Goal: Information Seeking & Learning: Learn about a topic

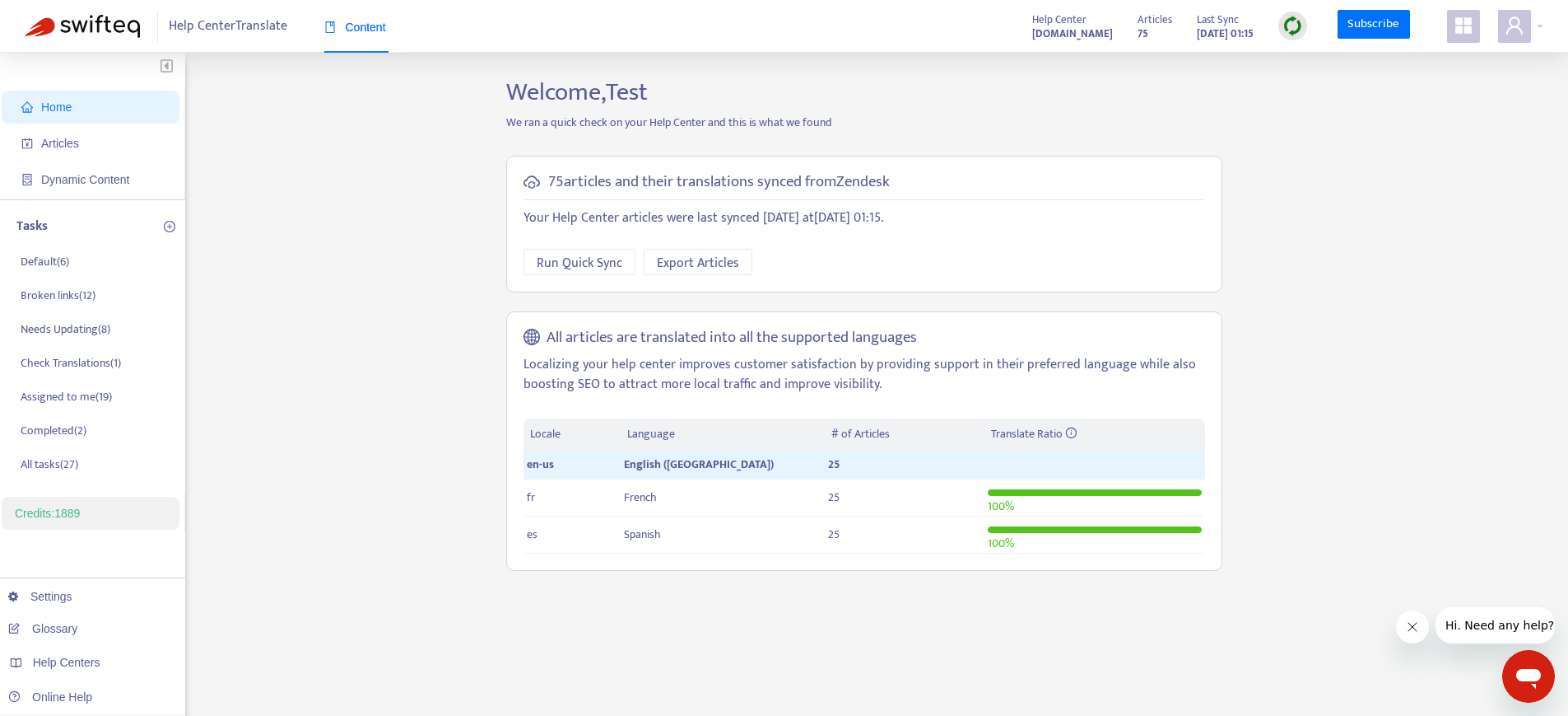
click at [1295, 31] on img at bounding box center [1293, 26] width 21 height 21
click at [1299, 59] on link "Quick Sync" at bounding box center [1327, 59] width 70 height 19
click at [409, 278] on div "Home Articles Dynamic Content Tasks Default ( 6 ) Broken links ( 12 ) Needs Upd…" at bounding box center [784, 559] width 1519 height 964
click at [1505, 31] on icon "user" at bounding box center [1515, 26] width 20 height 20
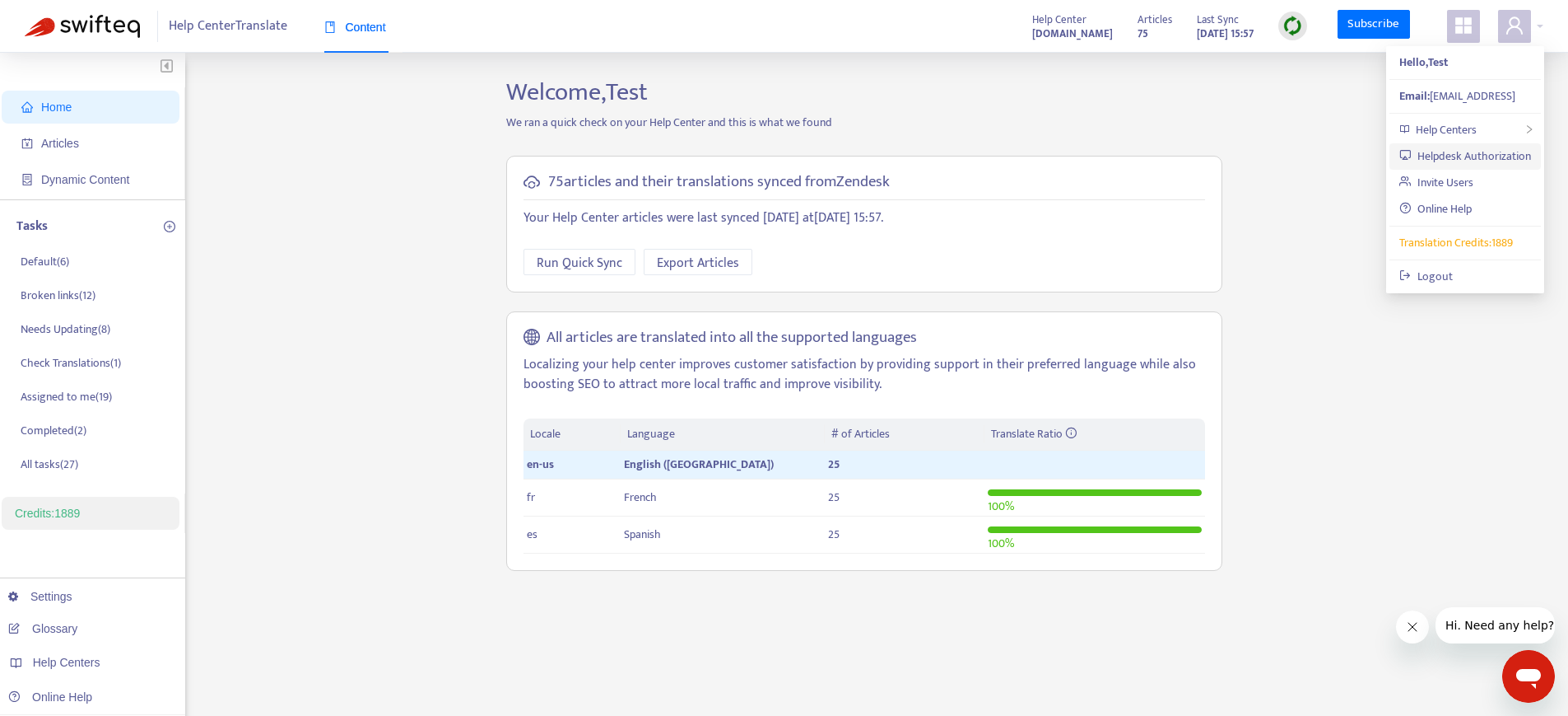
click at [1463, 158] on link "Helpdesk Authorization" at bounding box center [1465, 156] width 132 height 19
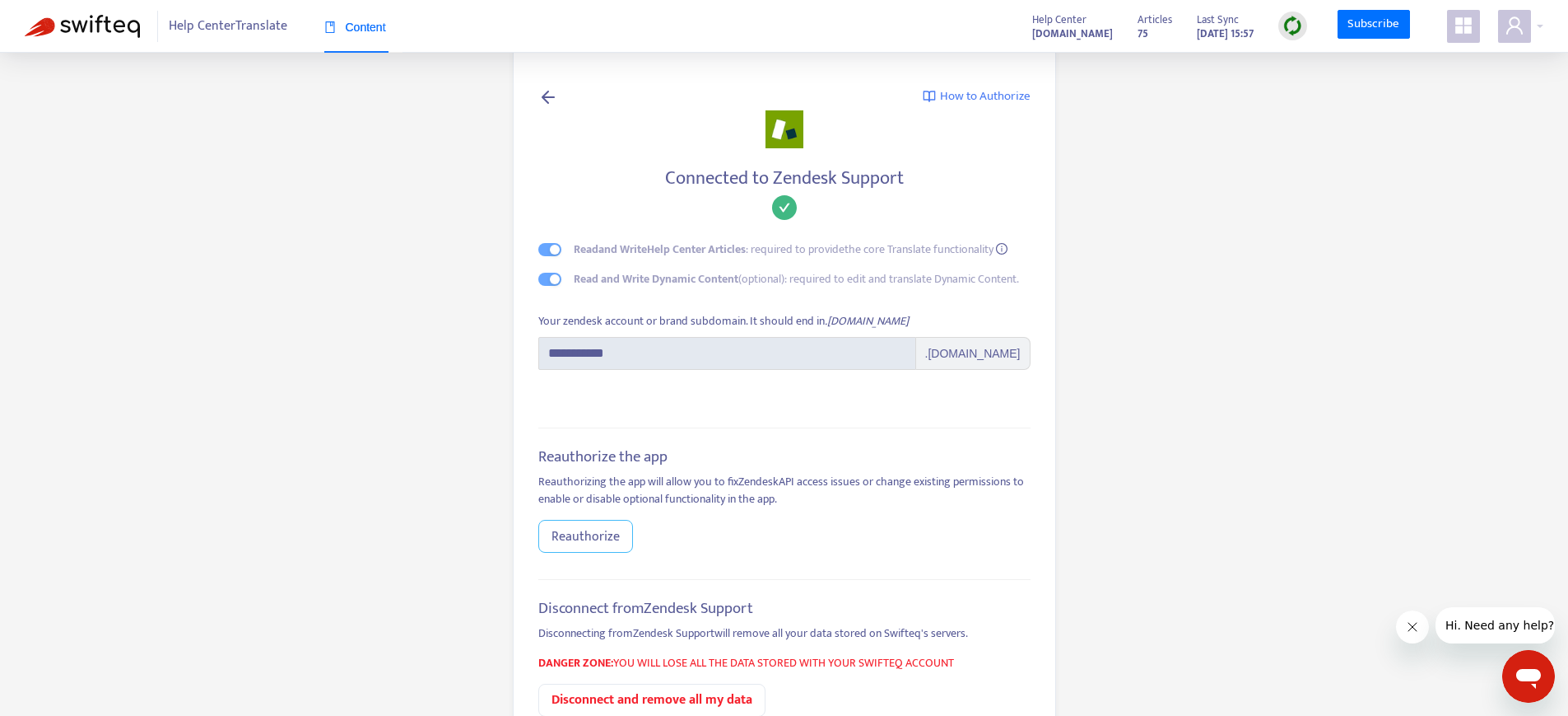
click at [552, 541] on span "Reauthorize" at bounding box center [586, 536] width 68 height 21
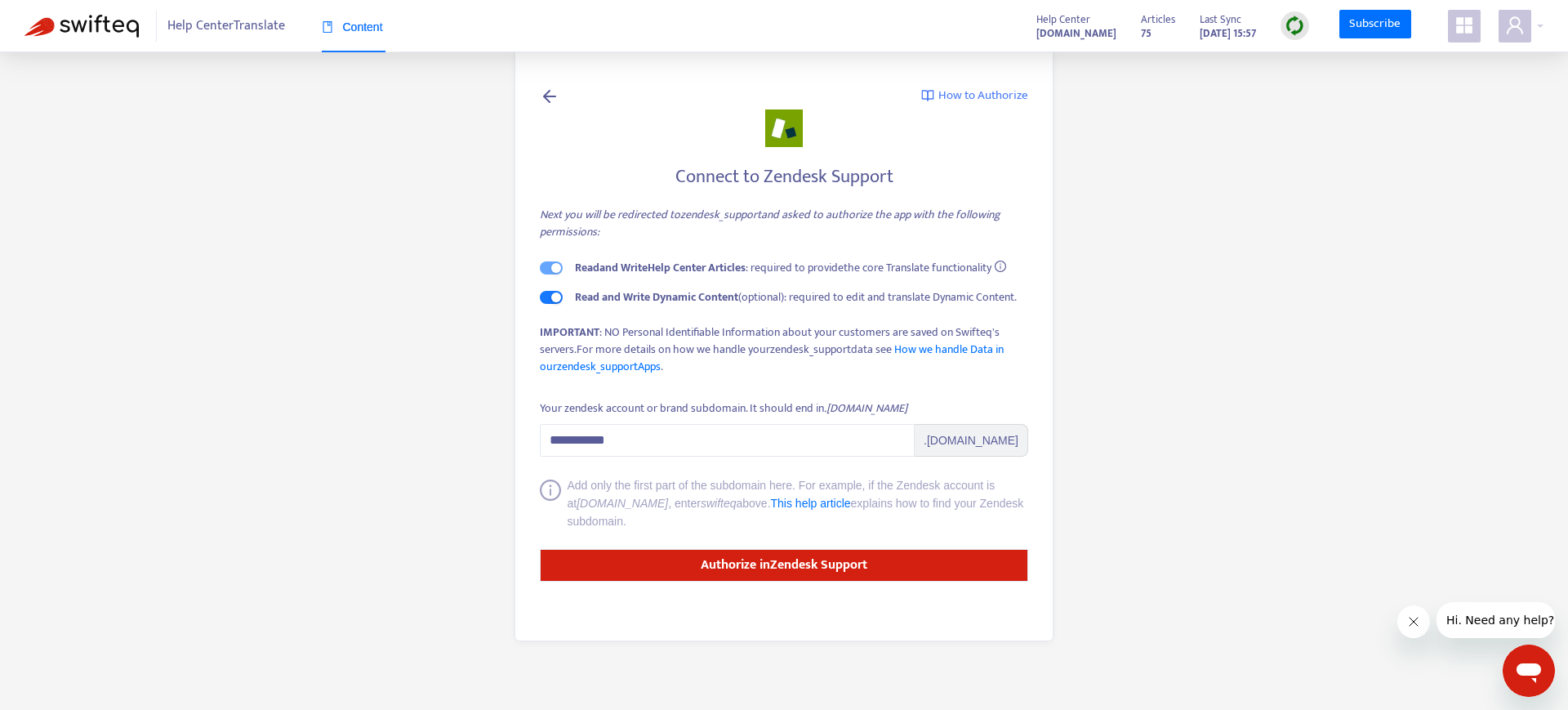
click at [552, 306] on div "Connect to Zendesk Support Next you will be redirected to zendesk_support and a…" at bounding box center [783, 276] width 488 height 235
click at [552, 299] on div "button" at bounding box center [556, 297] width 10 height 10
click at [324, 269] on main "**********" at bounding box center [784, 355] width 1568 height 710
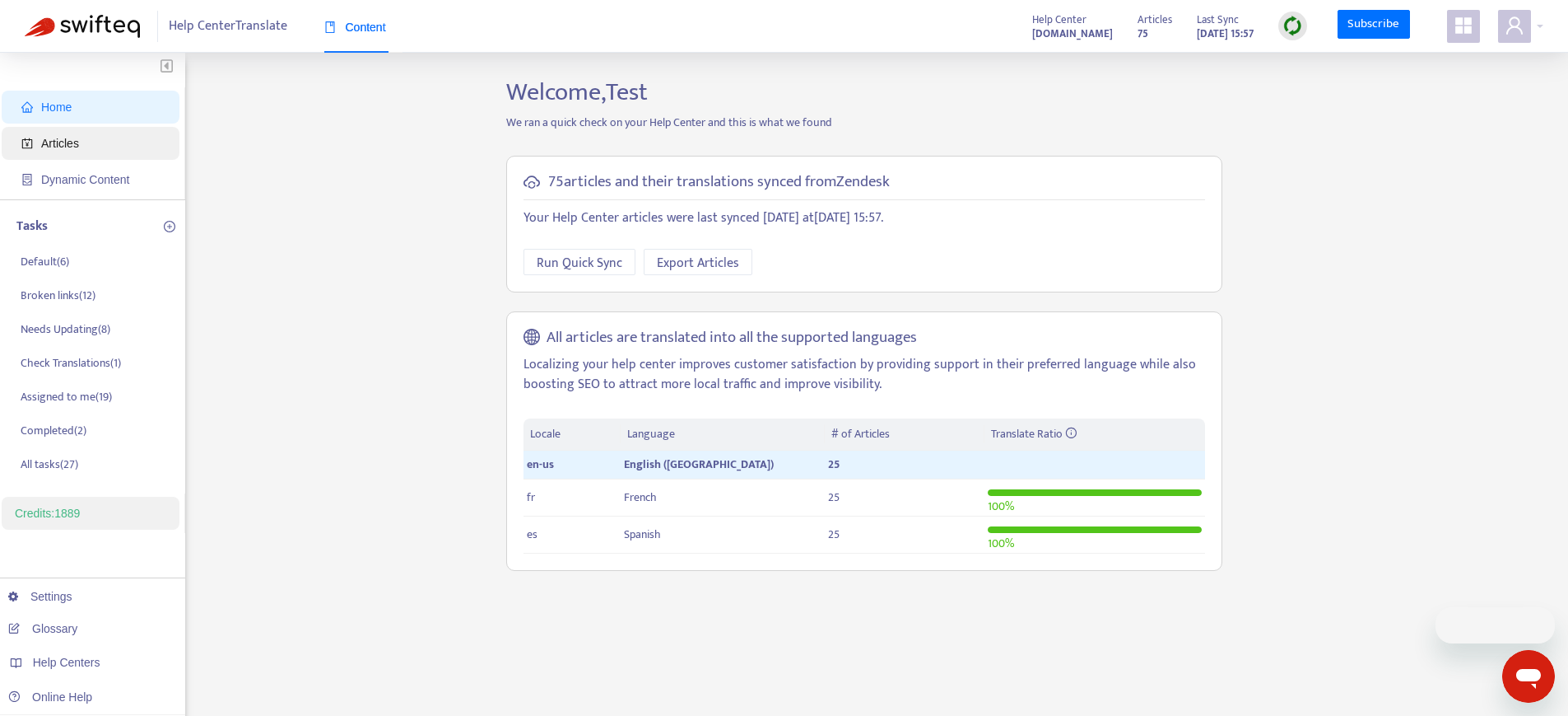
click at [95, 139] on span "Articles" at bounding box center [93, 143] width 145 height 33
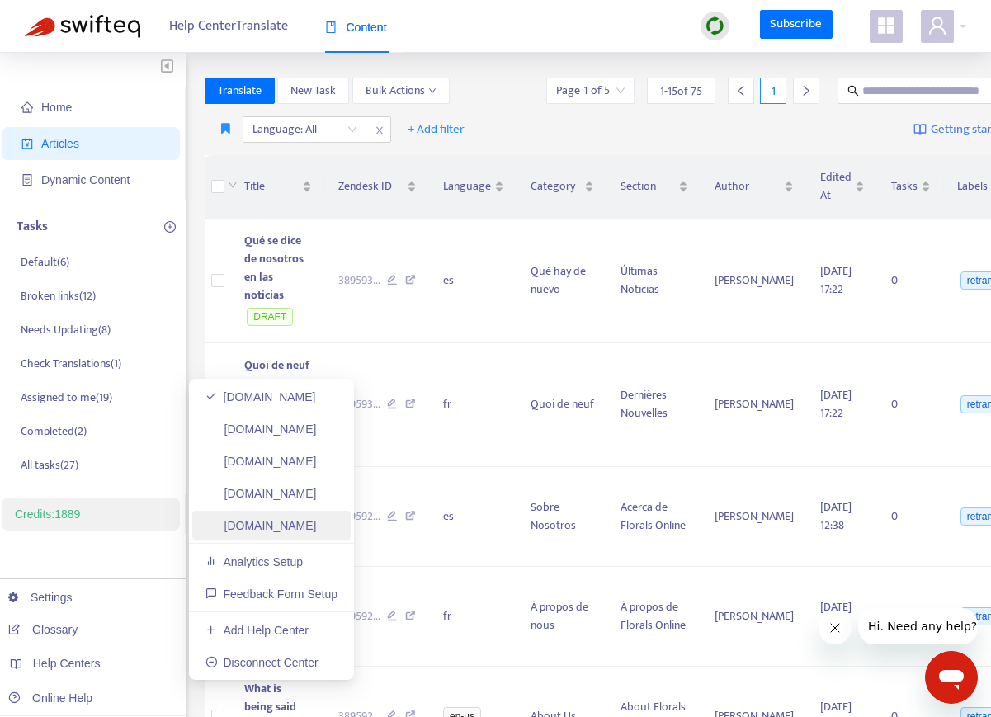
click at [301, 524] on link "d3v-swifteq.zendesk.com" at bounding box center [260, 525] width 111 height 13
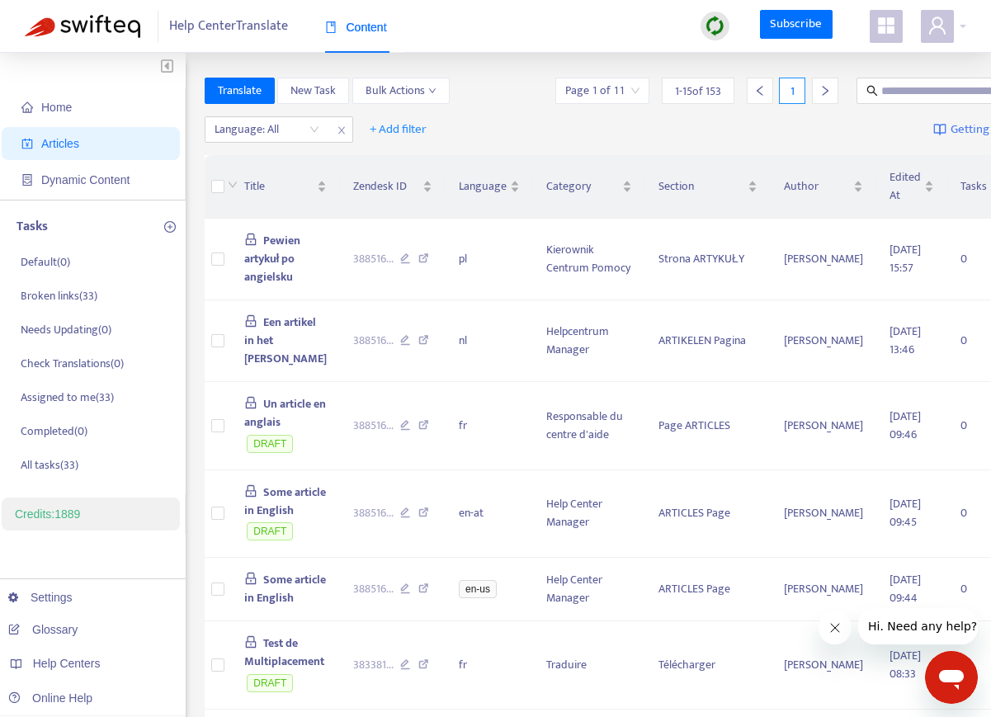
click at [715, 26] on img at bounding box center [714, 26] width 21 height 21
click at [749, 62] on link "Quick Sync" at bounding box center [749, 59] width 70 height 19
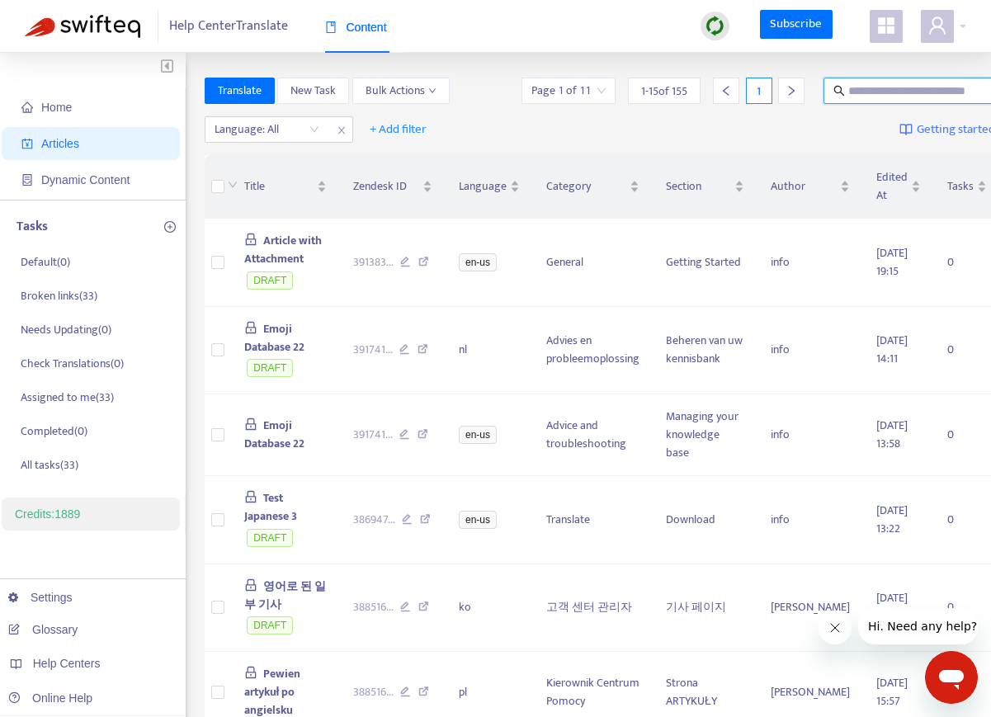
click at [855, 92] on input "text" at bounding box center [927, 91] width 158 height 18
paste input "**********"
type input "**********"
click at [874, 35] on span at bounding box center [885, 26] width 33 height 33
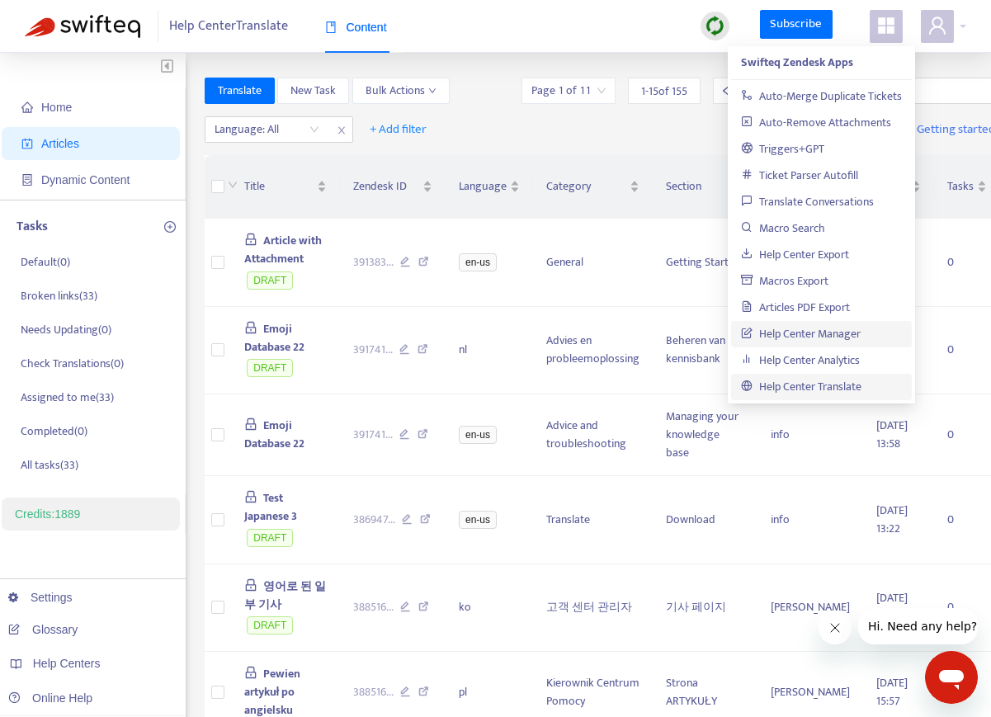
click at [806, 331] on link "Help Center Manager" at bounding box center [801, 333] width 120 height 19
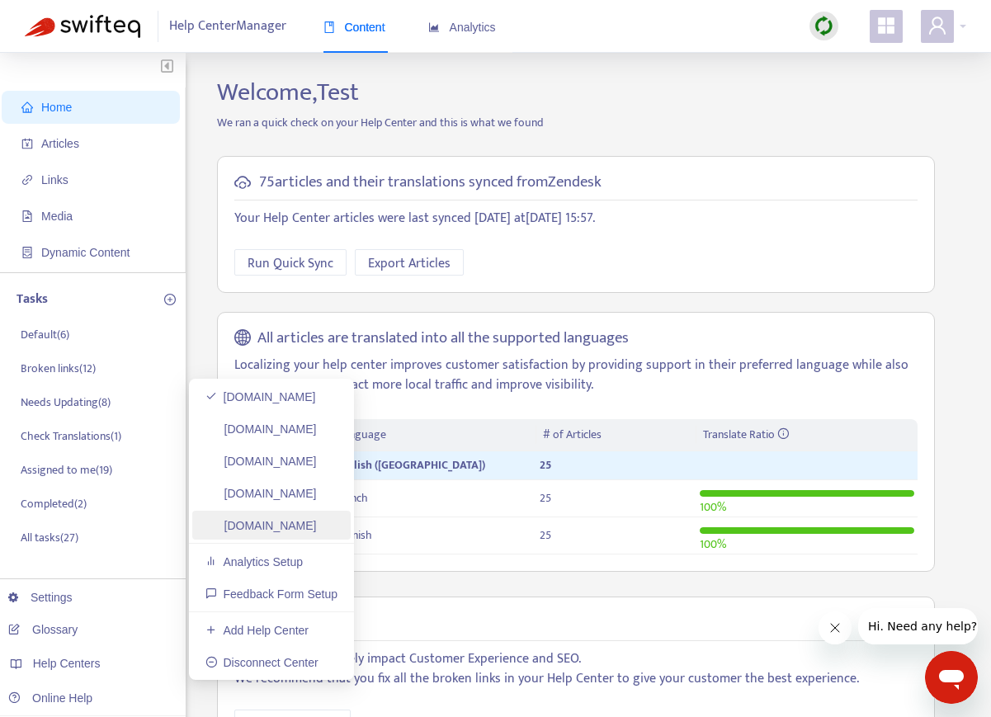
click at [247, 520] on link "d3v-swifteq.zendesk.com" at bounding box center [260, 525] width 111 height 13
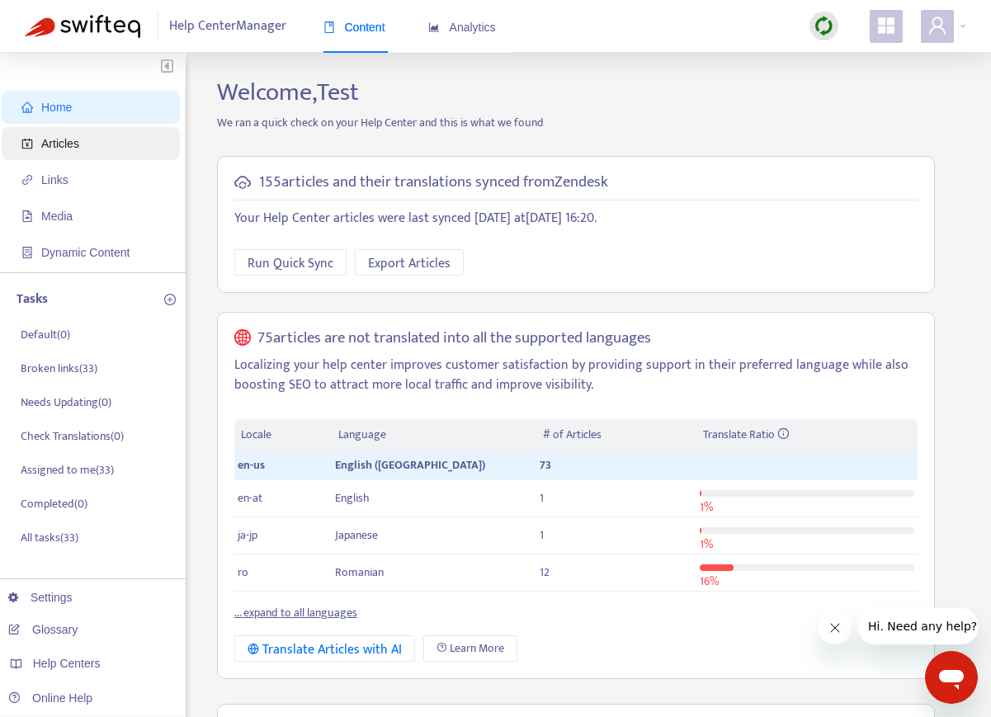
click at [111, 148] on span "Articles" at bounding box center [93, 143] width 145 height 33
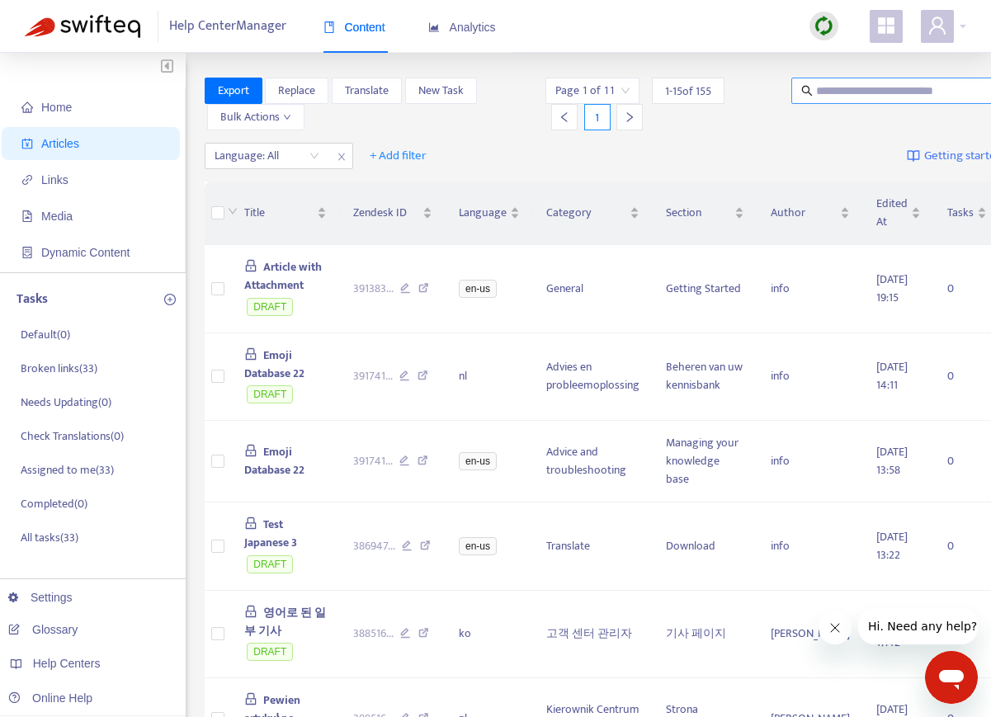
click at [896, 97] on input "text" at bounding box center [895, 91] width 158 height 18
paste input "**********"
type input "**********"
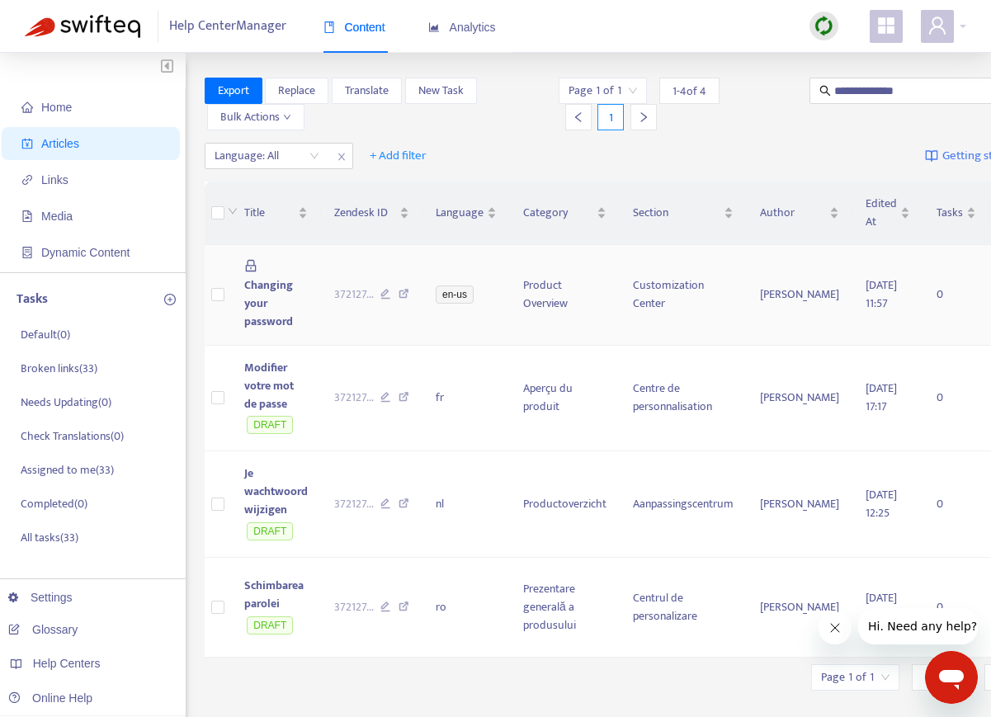
click at [288, 322] on span "Changing your password" at bounding box center [268, 302] width 49 height 55
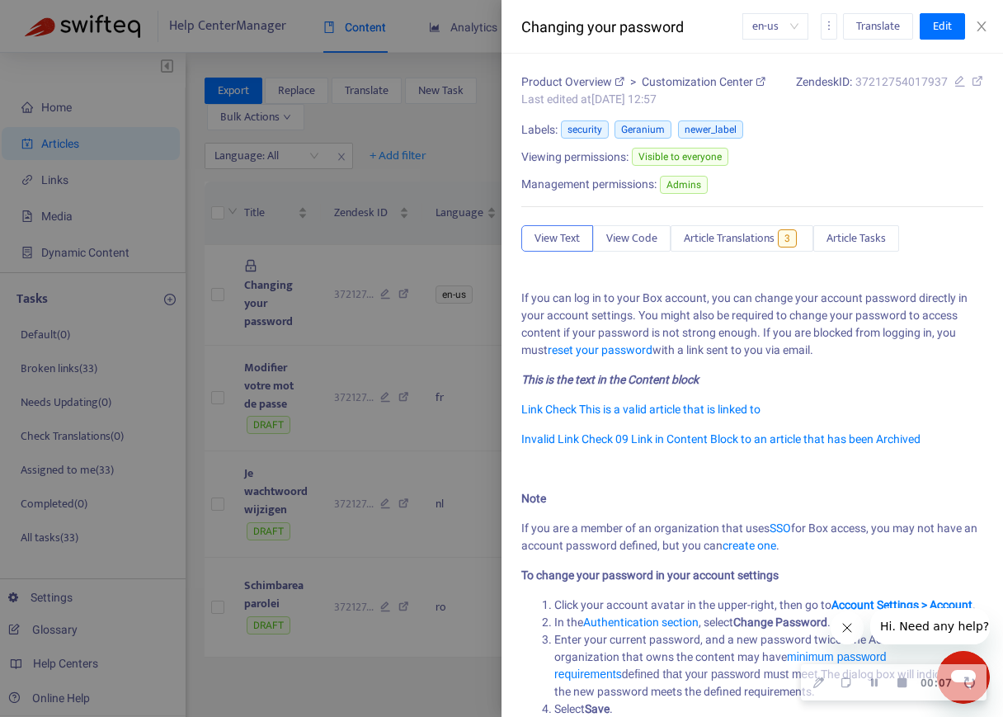
click at [439, 128] on div at bounding box center [501, 358] width 1003 height 717
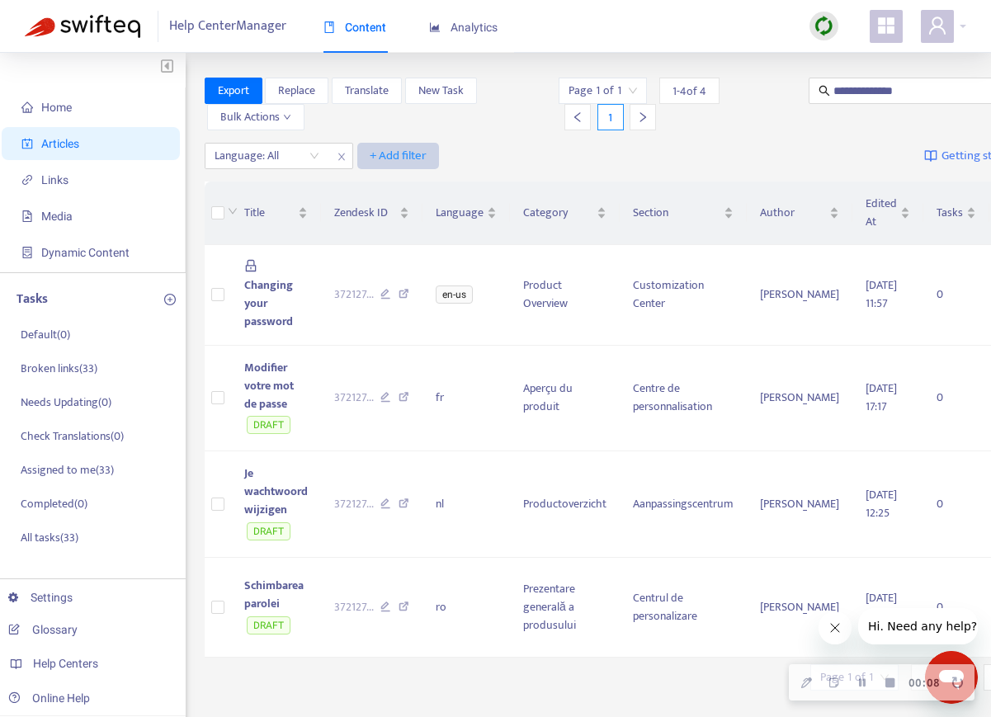
click at [384, 148] on span "+ Add filter" at bounding box center [397, 156] width 57 height 20
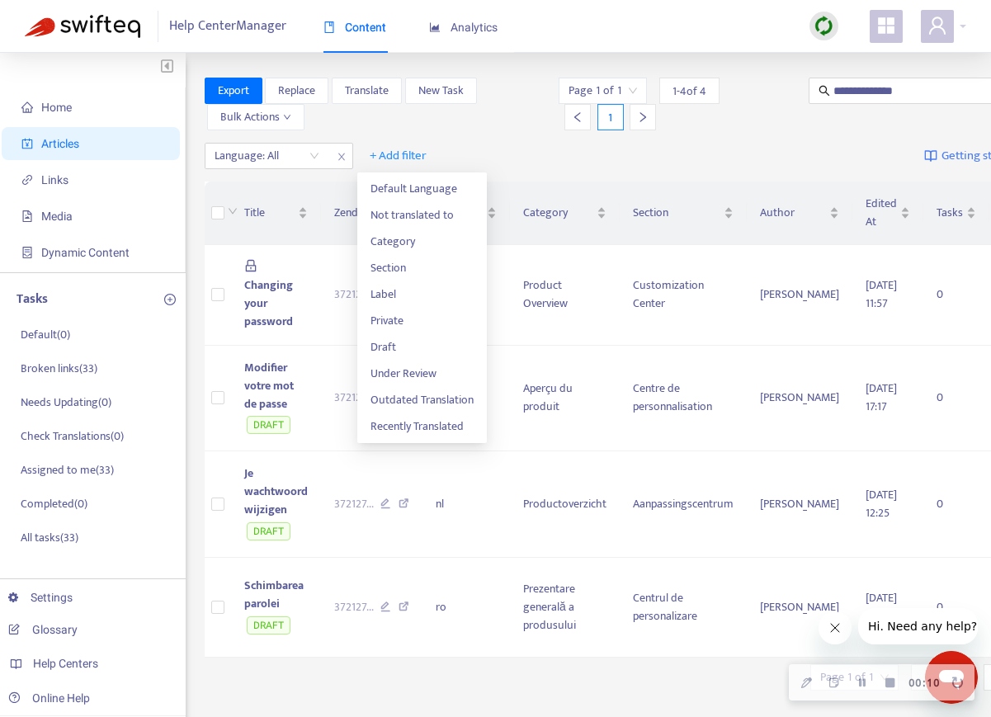
click at [685, 137] on div "Language: All + Add filter Getting started with Articles" at bounding box center [646, 156] width 882 height 39
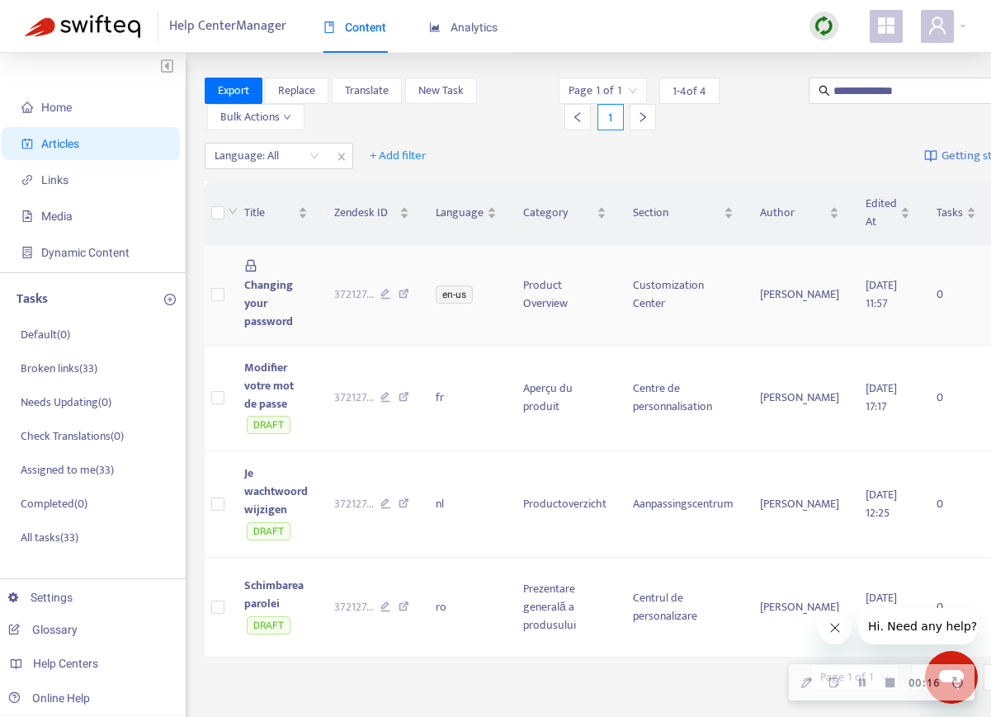
click at [321, 321] on td "372127 ..." at bounding box center [372, 295] width 102 height 101
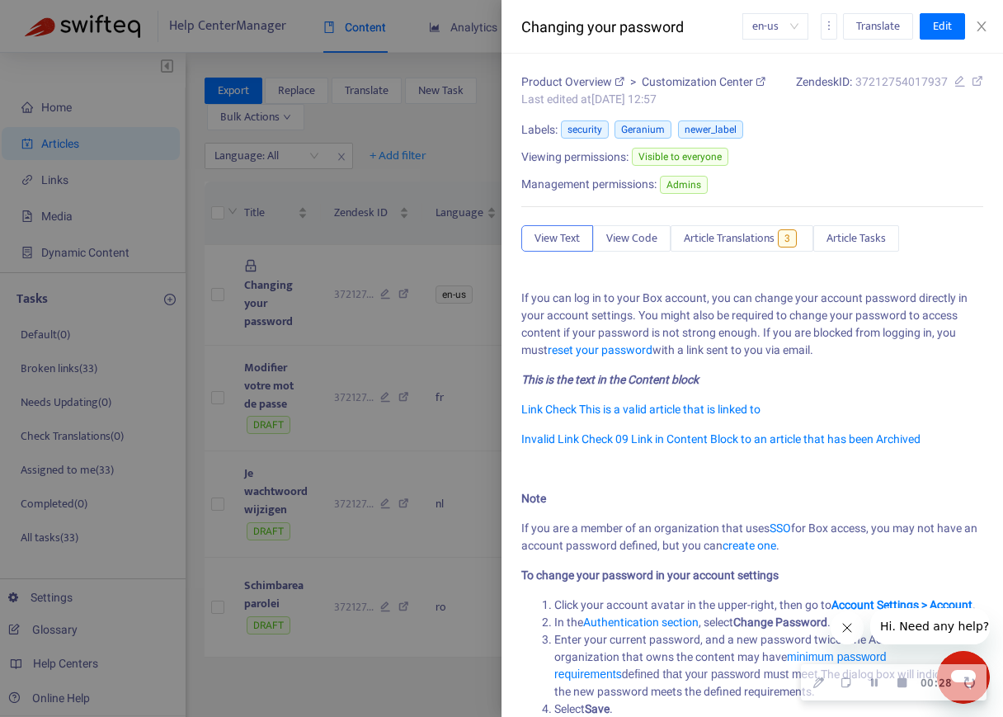
click at [393, 176] on div at bounding box center [501, 358] width 1003 height 717
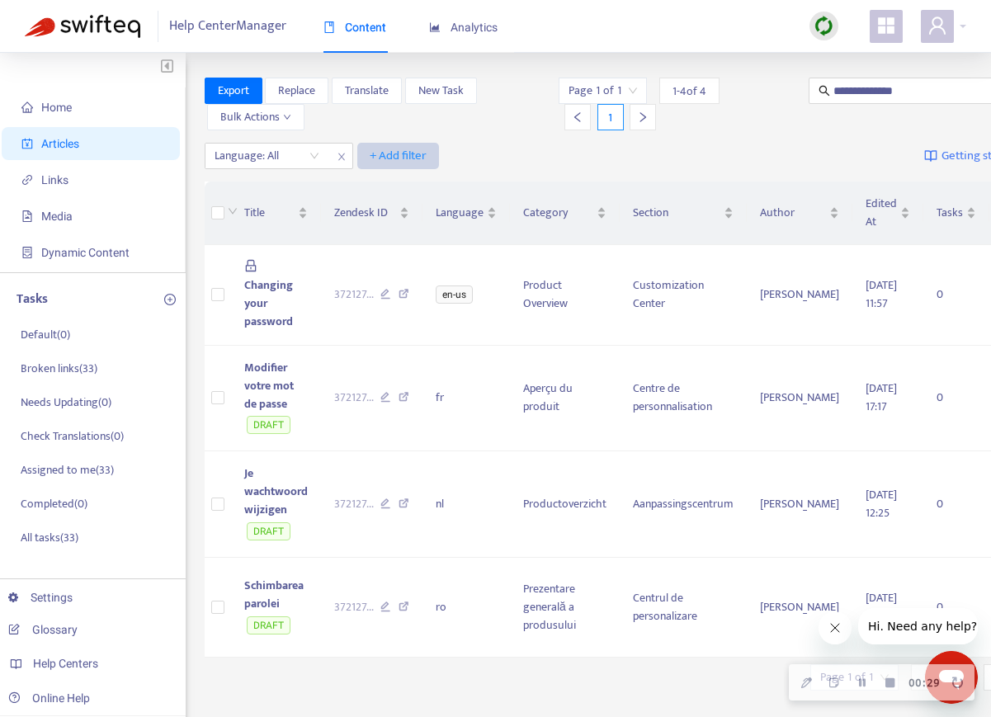
click at [406, 155] on span "+ Add filter" at bounding box center [397, 156] width 57 height 20
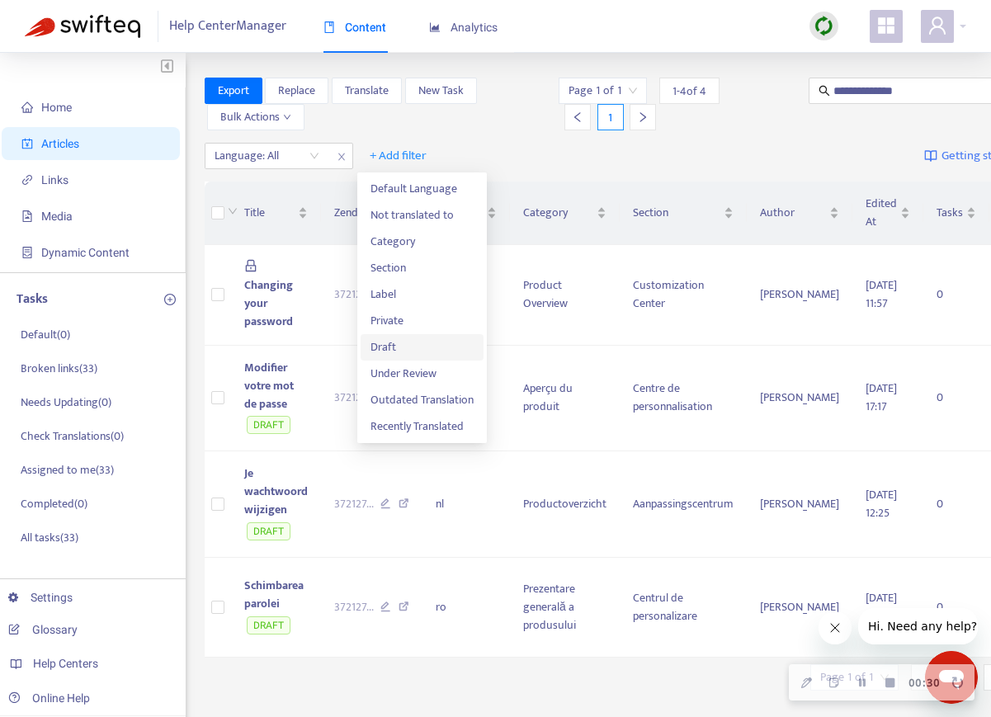
click at [389, 342] on span "Draft" at bounding box center [421, 347] width 103 height 18
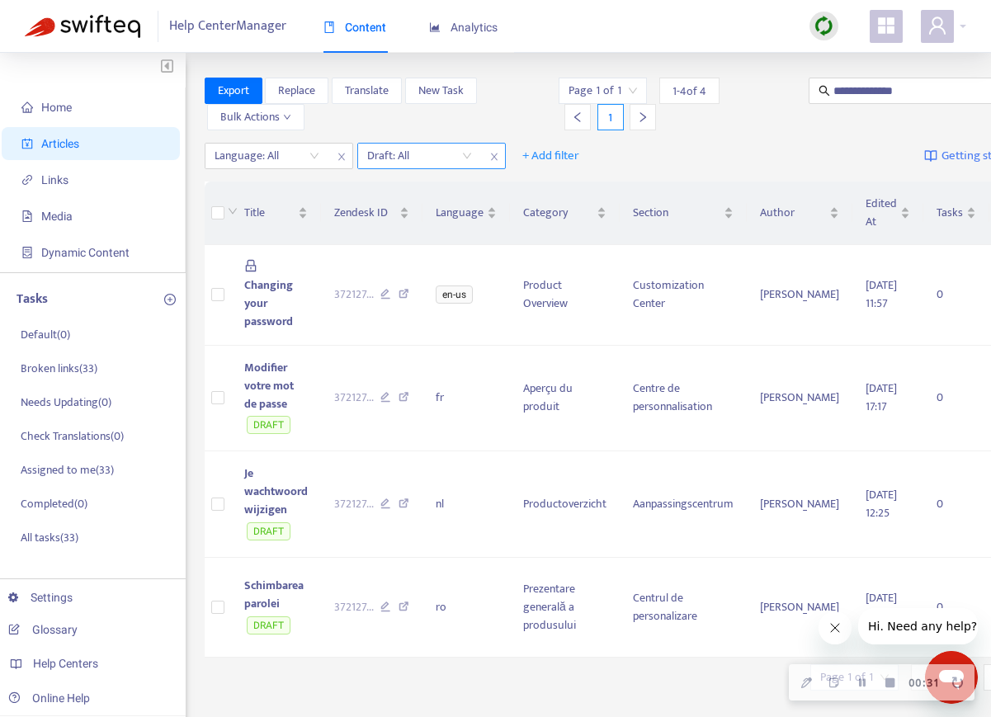
click at [443, 150] on input "search" at bounding box center [419, 156] width 105 height 25
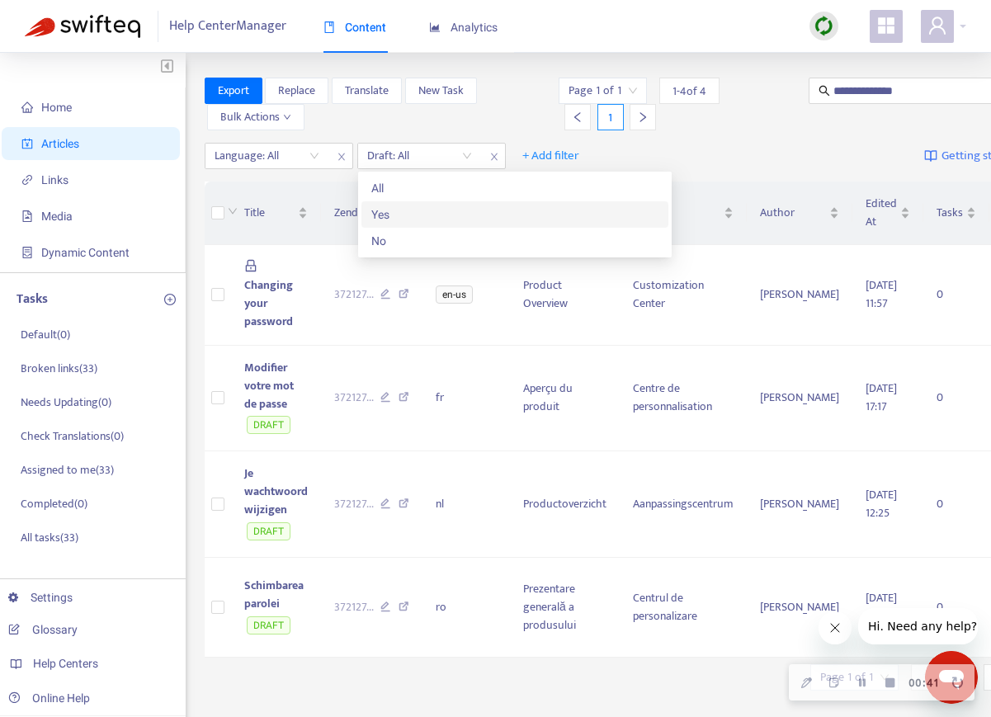
click at [407, 202] on div "Yes" at bounding box center [514, 214] width 307 height 26
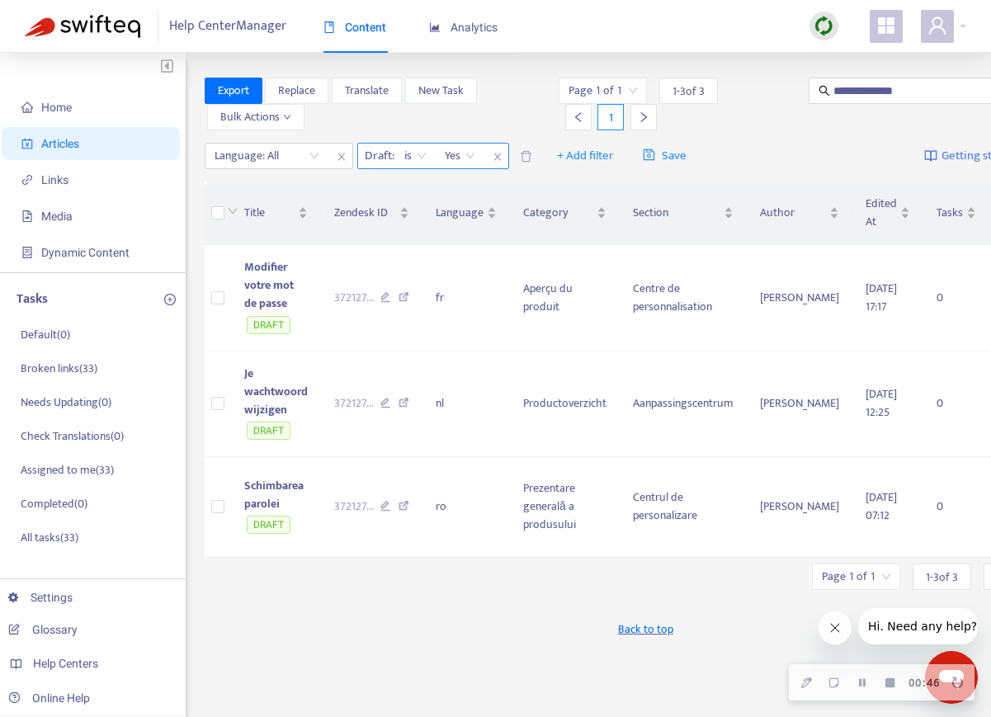
click at [503, 155] on span "close" at bounding box center [497, 157] width 21 height 20
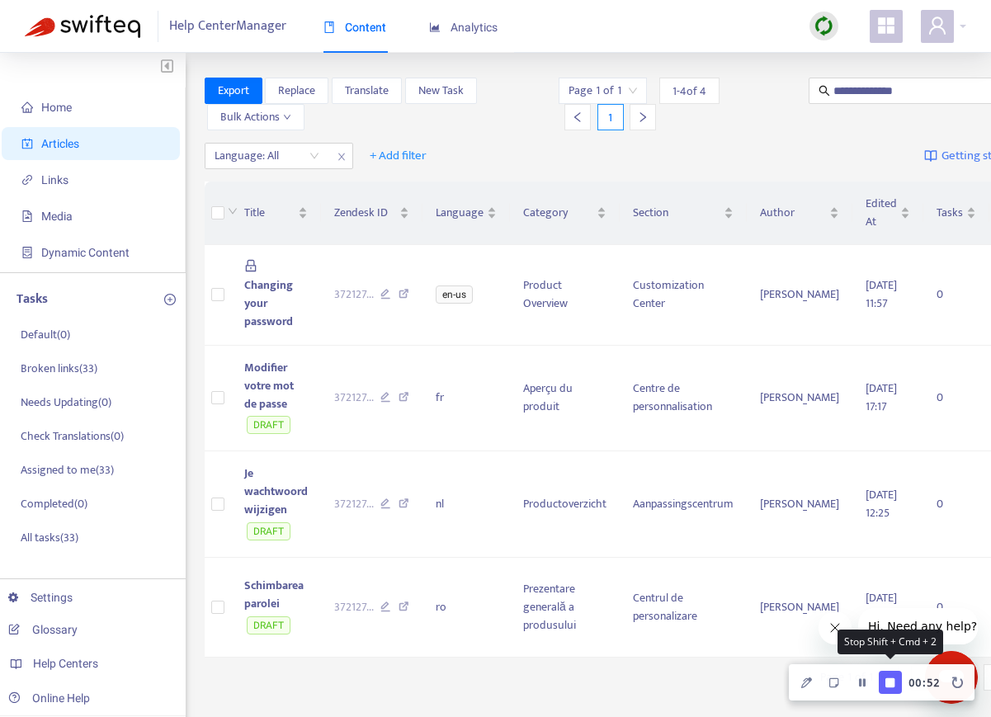
click at [894, 685] on icon "Finish Recording" at bounding box center [889, 681] width 9 height 9
